Goal: Task Accomplishment & Management: Use online tool/utility

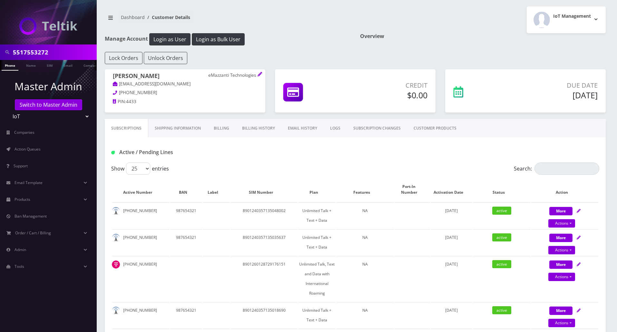
scroll to position [86, 0]
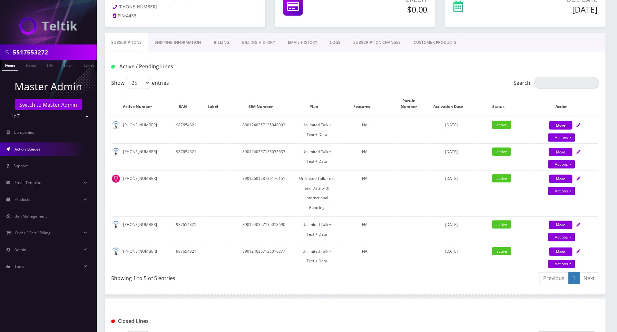
click at [29, 146] on span "Action Queues" at bounding box center [28, 148] width 26 height 5
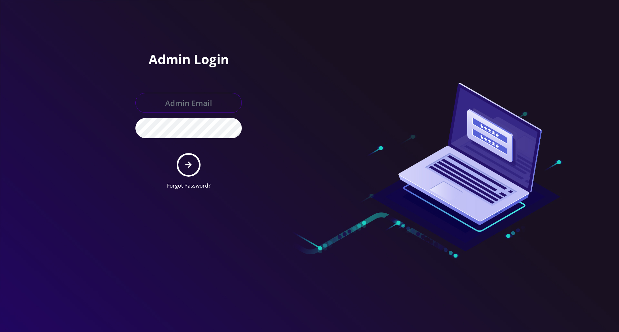
type input "jay@teltik.com"
click at [192, 163] on button "submit" at bounding box center [189, 165] width 24 height 24
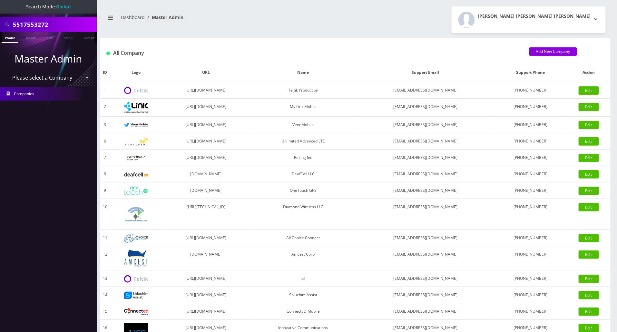
click at [53, 79] on select "Please select a Company Teltik Production My Link Mobile VennMobile Unlimited A…" at bounding box center [48, 78] width 82 height 12
select select "13"
click at [7, 72] on select "Please select a Company Teltik Production My Link Mobile VennMobile Unlimited A…" at bounding box center [48, 78] width 82 height 12
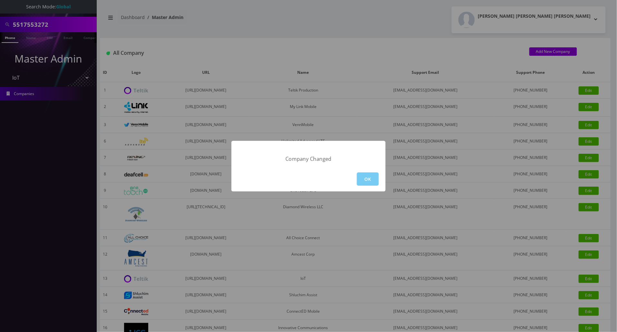
click at [364, 178] on button "OK" at bounding box center [368, 179] width 22 height 13
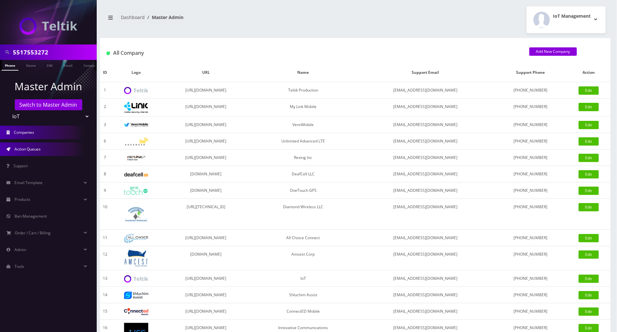
click at [36, 149] on span "Action Queues" at bounding box center [28, 148] width 26 height 5
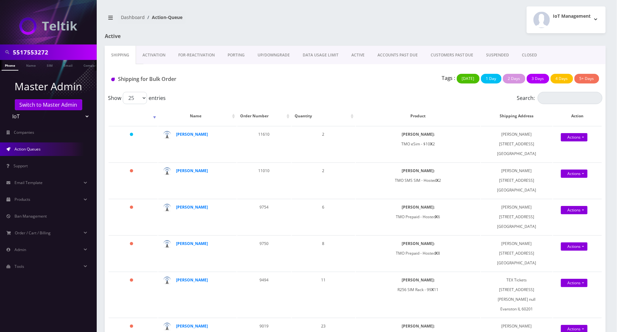
click at [142, 54] on link "Activation" at bounding box center [154, 55] width 36 height 19
